Goal: Task Accomplishment & Management: Manage account settings

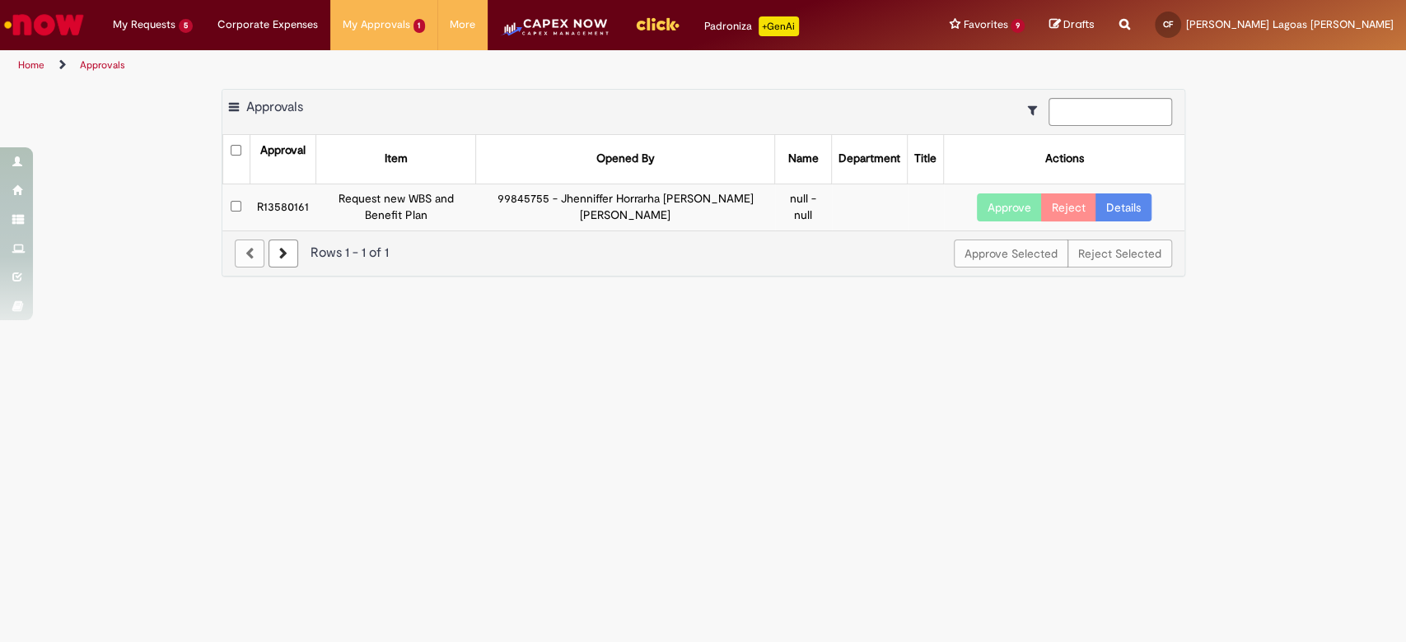
click at [60, 26] on img "Go to homepage" at bounding box center [44, 24] width 85 height 33
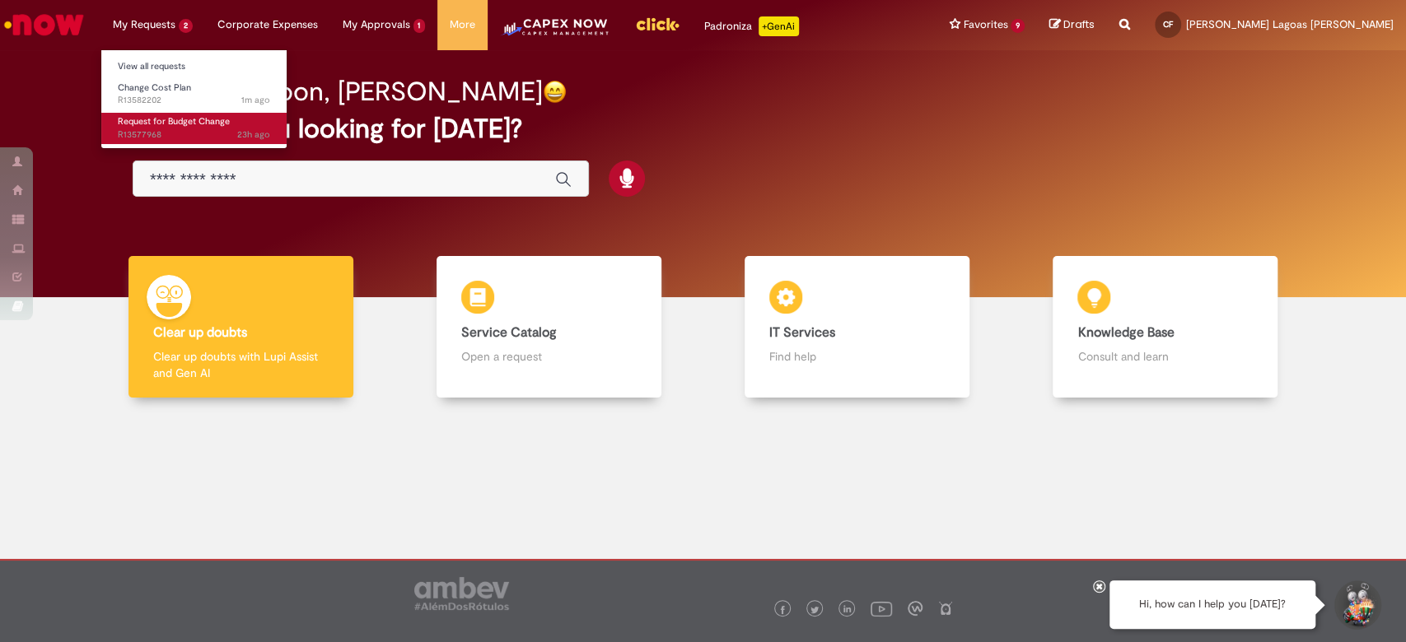
click at [161, 133] on span "23h ago 23 hours ago R13577968" at bounding box center [194, 134] width 152 height 13
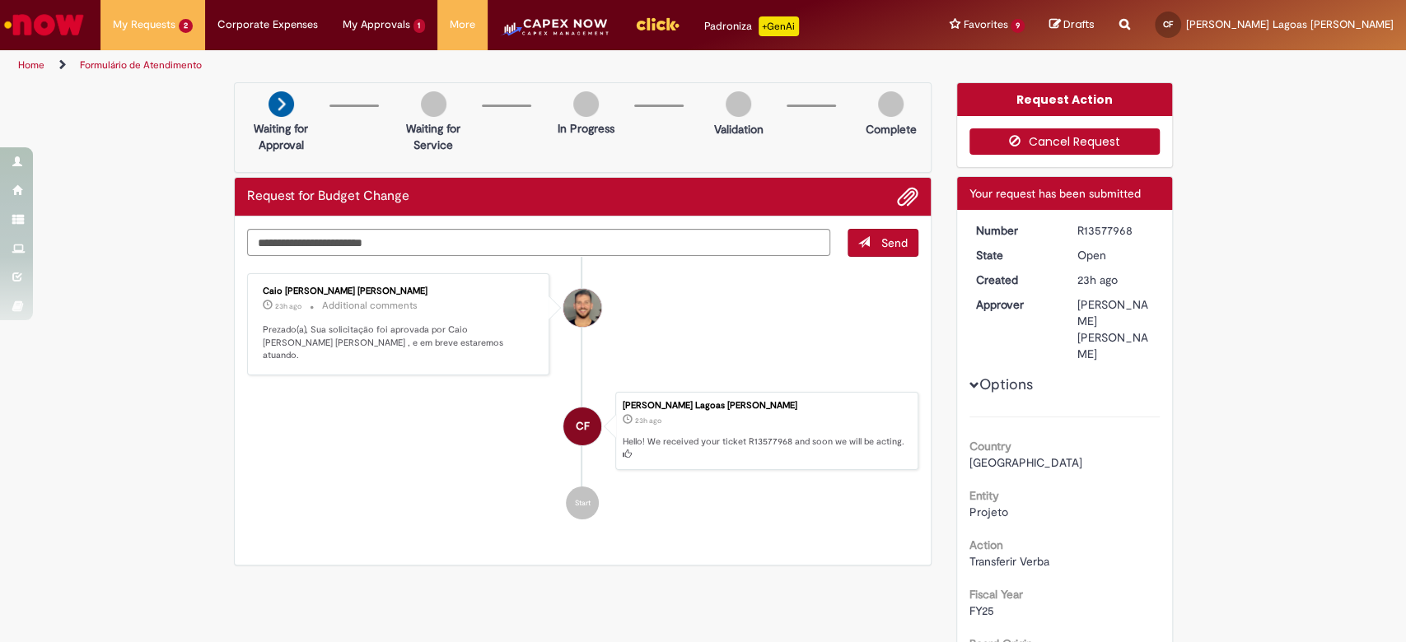
click at [1072, 140] on button "Cancel Request" at bounding box center [1064, 141] width 190 height 26
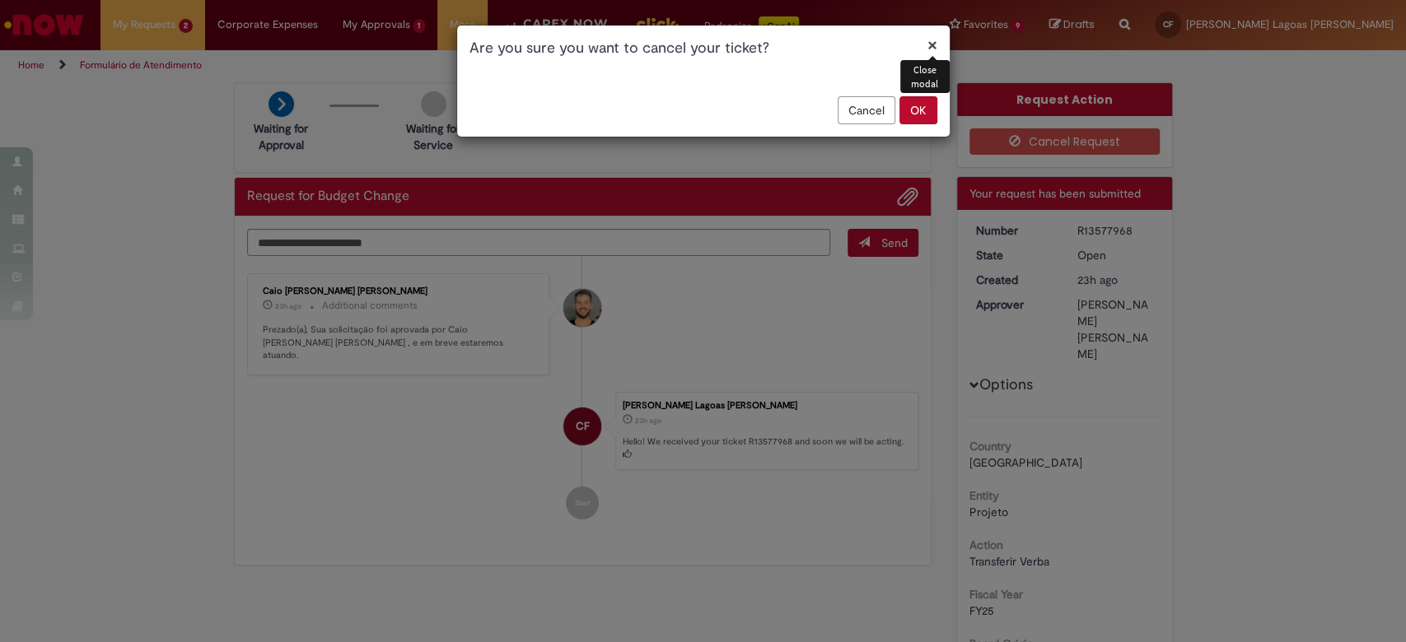
click at [933, 110] on button "OK" at bounding box center [918, 110] width 38 height 28
